Goal: Task Accomplishment & Management: Complete application form

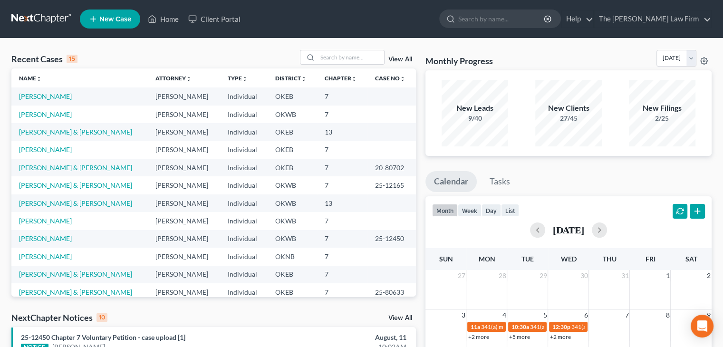
scroll to position [38, 0]
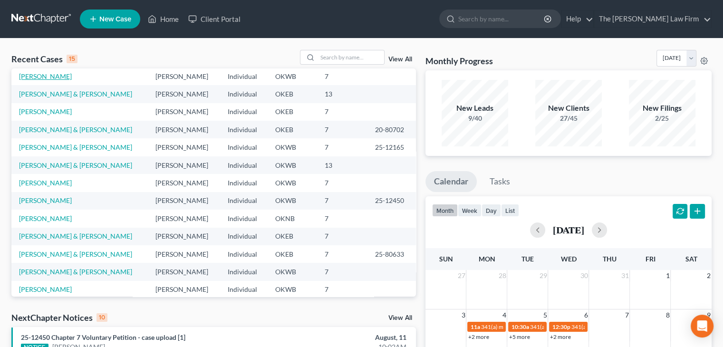
click at [67, 78] on link "[PERSON_NAME]" at bounding box center [45, 76] width 53 height 8
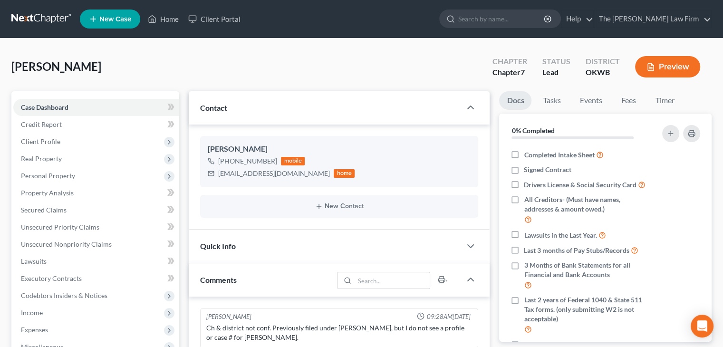
scroll to position [218, 0]
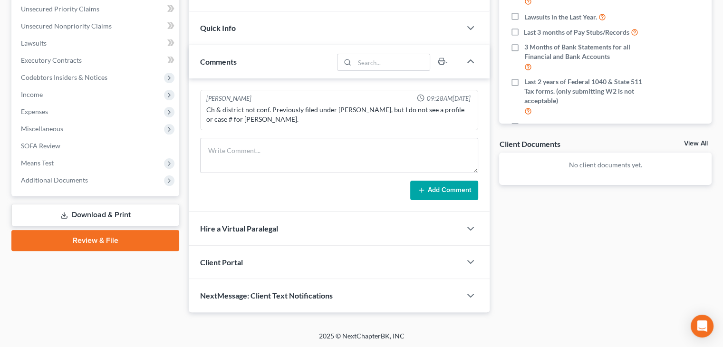
click at [129, 189] on div "Case Dashboard Payments Invoices Payments Payments Credit Report Client Profile…" at bounding box center [95, 34] width 168 height 323
click at [140, 181] on span "Additional Documents" at bounding box center [96, 180] width 166 height 17
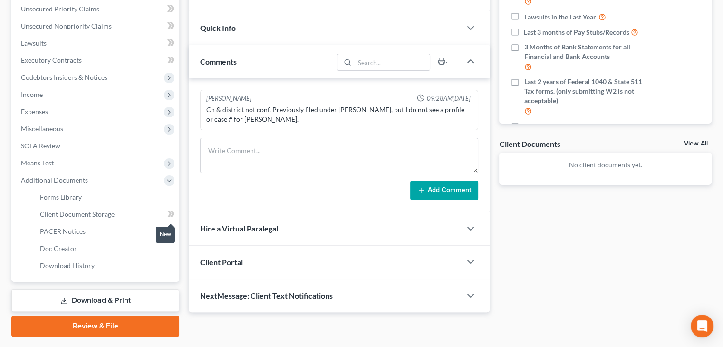
click at [168, 212] on icon at bounding box center [170, 214] width 7 height 12
drag, startPoint x: 168, startPoint y: 213, endPoint x: 173, endPoint y: 215, distance: 5.4
drag, startPoint x: 177, startPoint y: 217, endPoint x: 183, endPoint y: 222, distance: 8.1
drag, startPoint x: 183, startPoint y: 222, endPoint x: 171, endPoint y: 211, distance: 16.5
click at [171, 211] on icon at bounding box center [172, 214] width 4 height 7
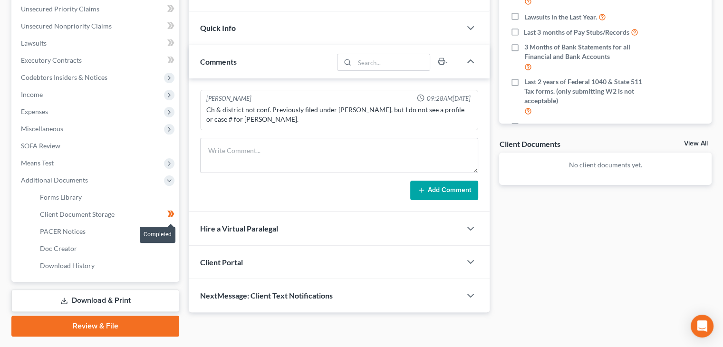
click at [171, 213] on icon at bounding box center [169, 214] width 4 height 7
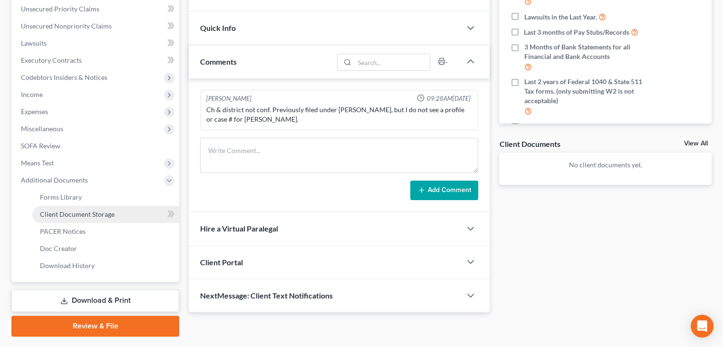
click at [135, 216] on link "Client Document Storage" at bounding box center [105, 214] width 147 height 17
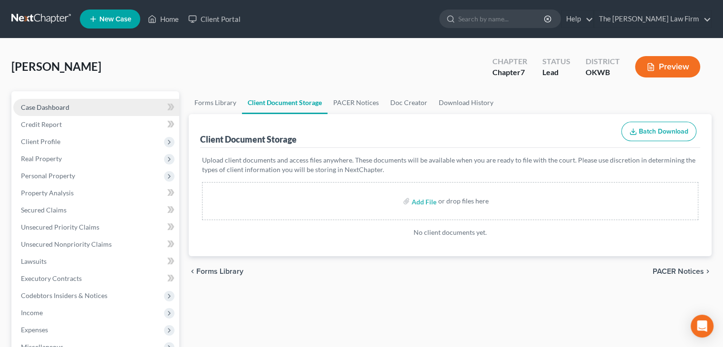
click at [111, 113] on link "Case Dashboard" at bounding box center [96, 107] width 166 height 17
select select "5"
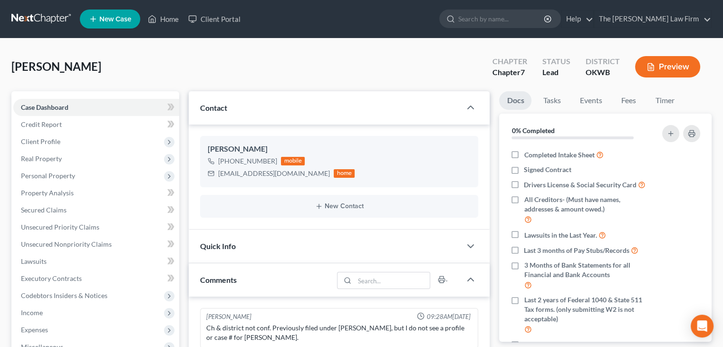
click at [316, 246] on div "Quick Info" at bounding box center [325, 246] width 272 height 33
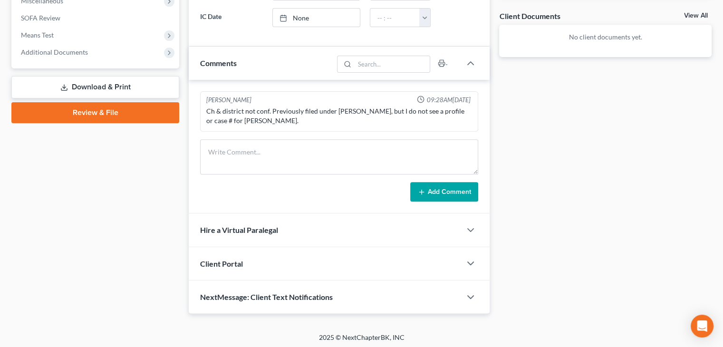
scroll to position [346, 0]
click at [297, 230] on div "Hire a Virtual Paralegal" at bounding box center [325, 229] width 272 height 33
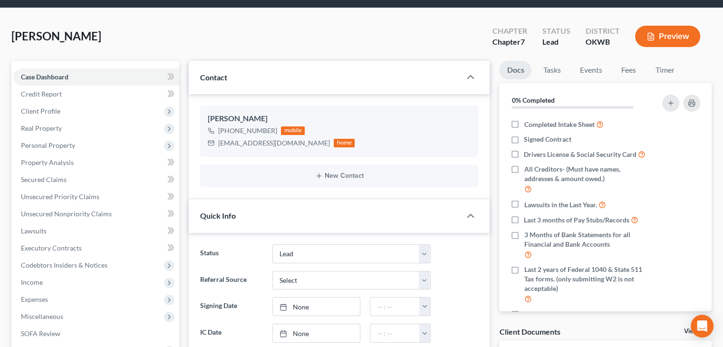
scroll to position [0, 0]
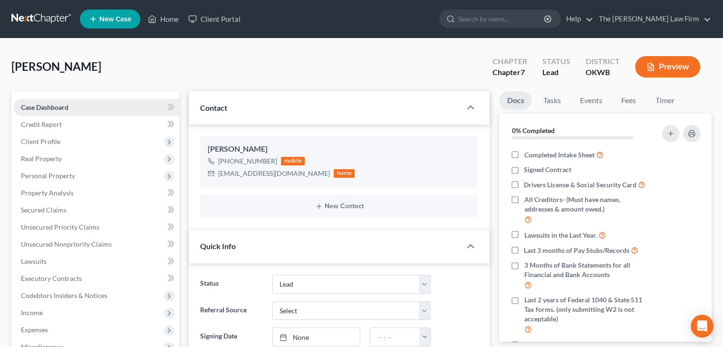
click at [139, 111] on link "Case Dashboard" at bounding box center [96, 107] width 166 height 17
click at [161, 27] on link "Home" at bounding box center [163, 18] width 40 height 17
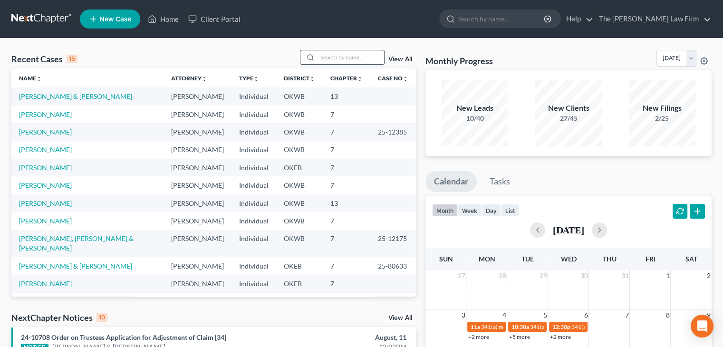
click at [339, 59] on input "search" at bounding box center [350, 57] width 67 height 14
type input "[PERSON_NAME]"
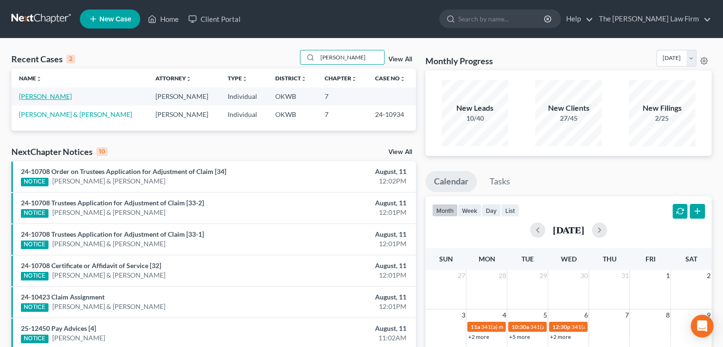
click at [51, 94] on link "[PERSON_NAME]" at bounding box center [45, 96] width 53 height 8
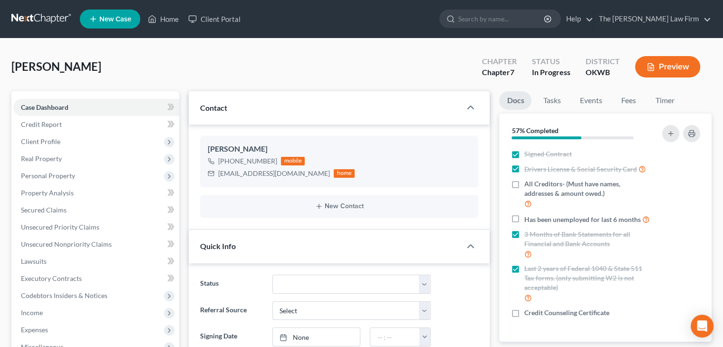
scroll to position [150, 0]
click at [51, 94] on div "Case Dashboard Payments Invoices Payments Payments Credit Report Client Profile…" at bounding box center [95, 252] width 168 height 323
click at [82, 140] on span "Client Profile" at bounding box center [96, 141] width 166 height 17
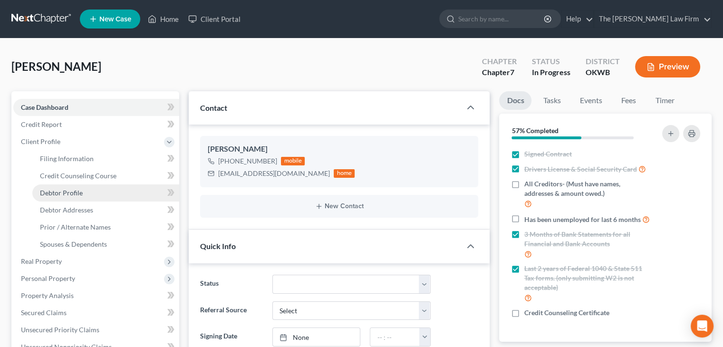
click at [73, 189] on span "Debtor Profile" at bounding box center [61, 193] width 43 height 8
select select "0"
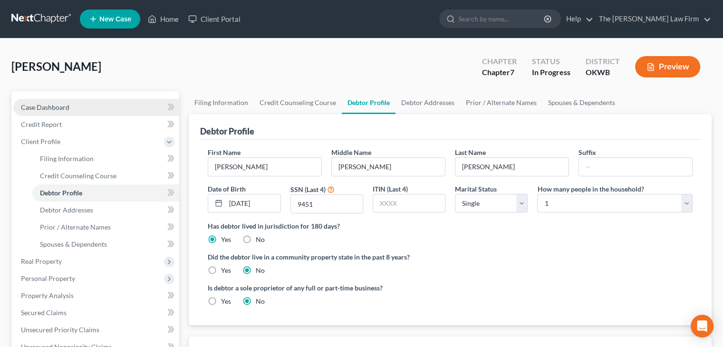
click at [40, 113] on link "Case Dashboard" at bounding box center [96, 107] width 166 height 17
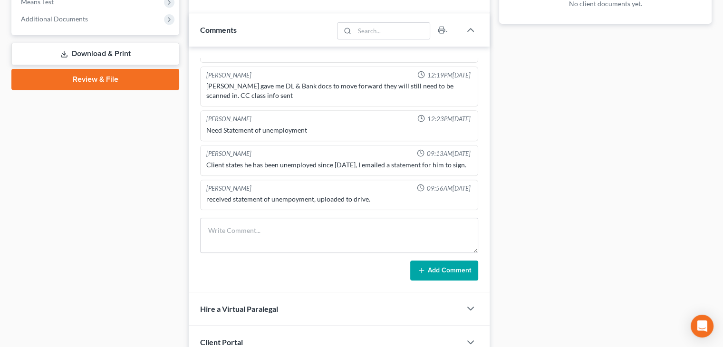
scroll to position [459, 0]
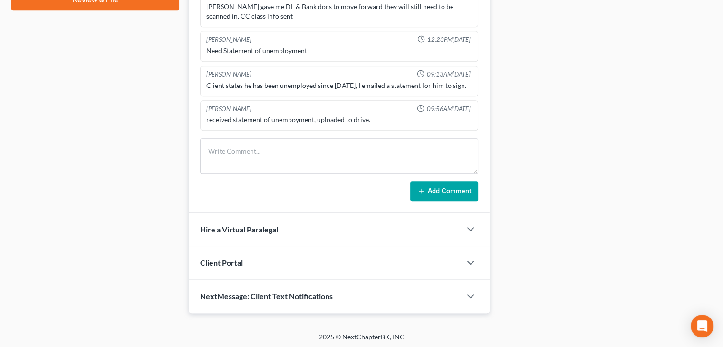
click at [314, 232] on div "Hire a Virtual Paralegal" at bounding box center [325, 229] width 272 height 33
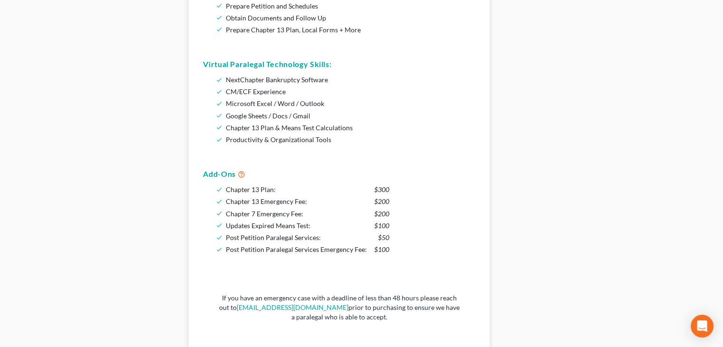
scroll to position [903, 0]
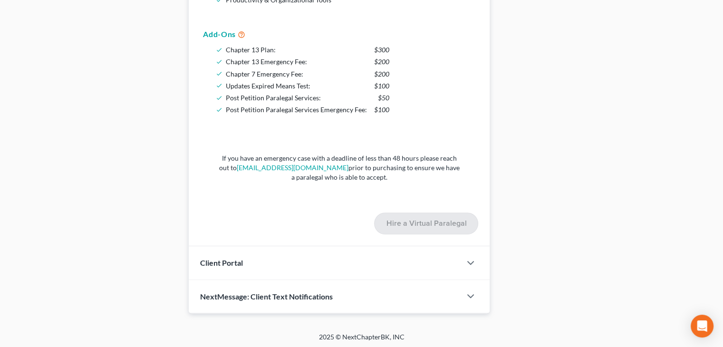
click at [310, 269] on div "Client Portal" at bounding box center [325, 262] width 272 height 33
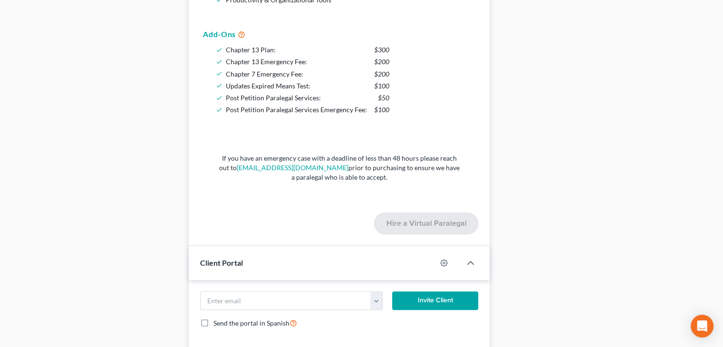
scroll to position [971, 0]
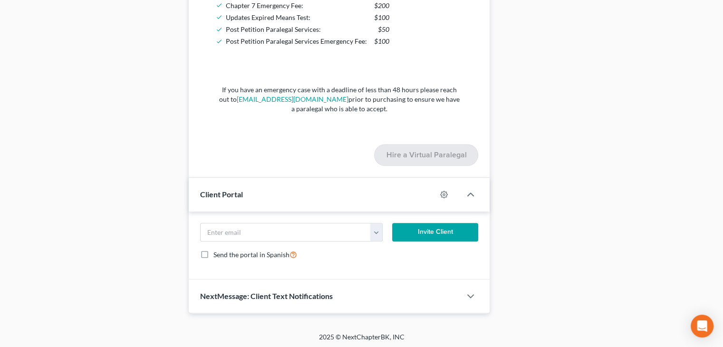
click at [310, 291] on span "NextMessage: Client Text Notifications" at bounding box center [266, 295] width 133 height 9
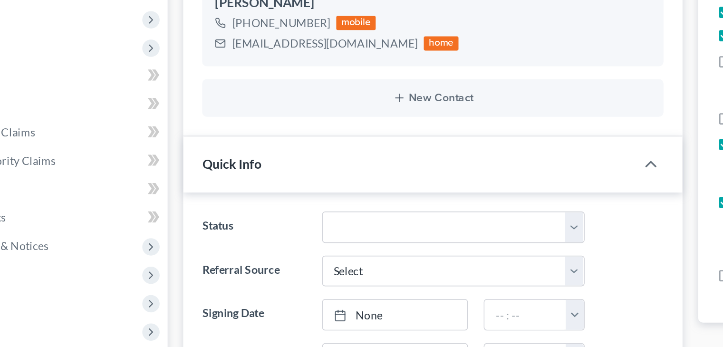
scroll to position [68, 0]
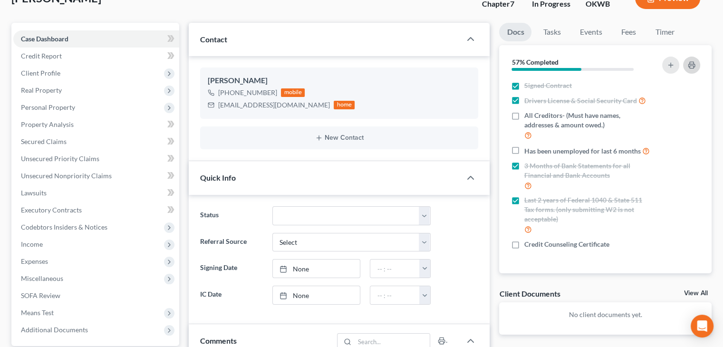
click at [697, 59] on button "button" at bounding box center [691, 65] width 17 height 17
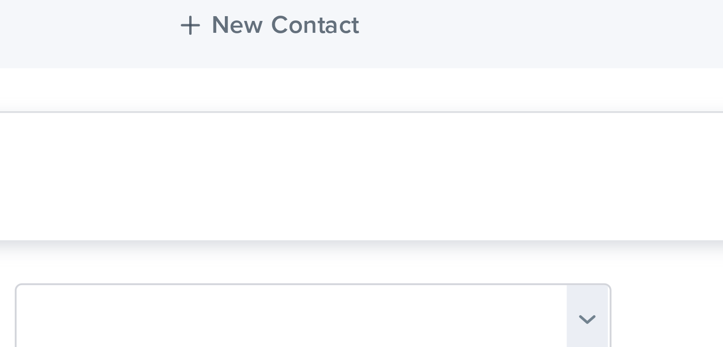
scroll to position [70, 0]
